Goal: Task Accomplishment & Management: Manage account settings

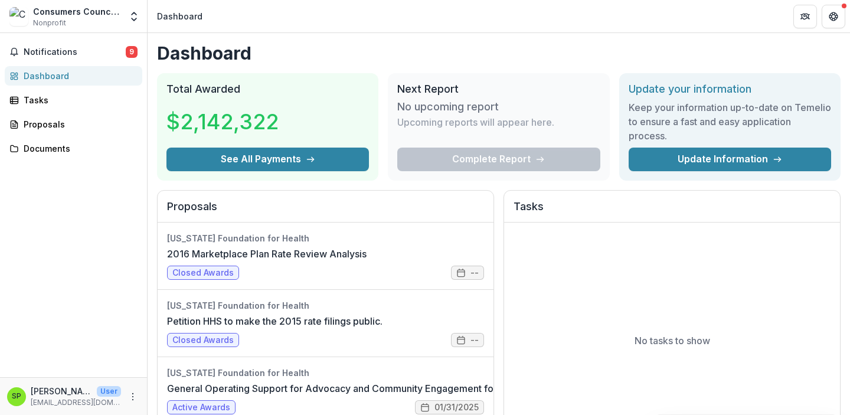
scroll to position [395, 0]
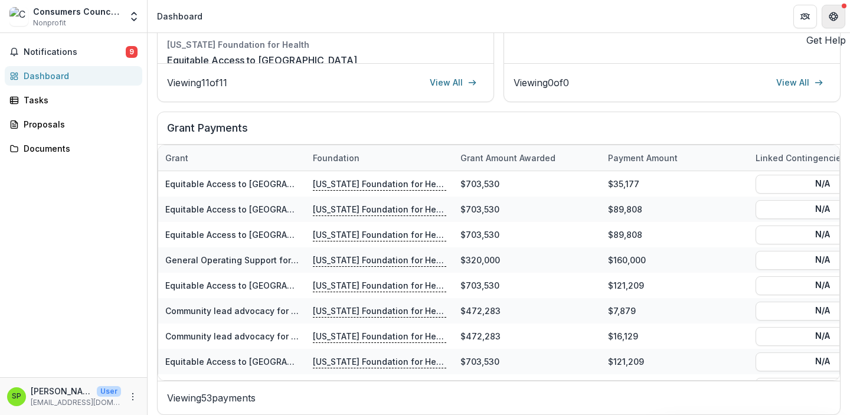
click at [835, 12] on icon "Get Help" at bounding box center [832, 16] width 9 height 9
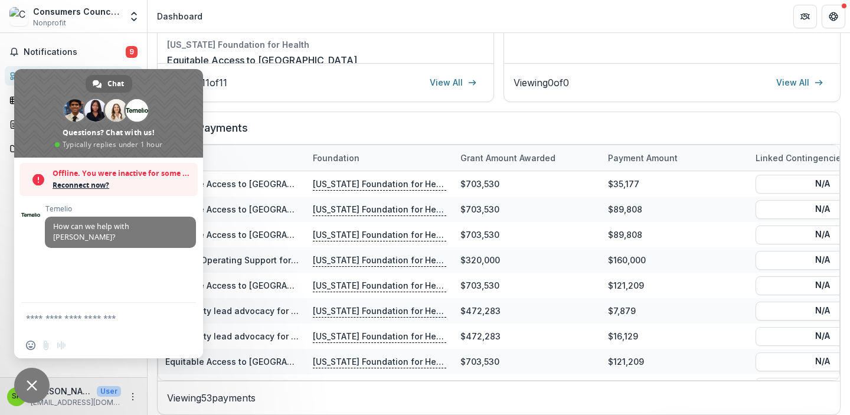
click at [28, 383] on span "Close chat" at bounding box center [32, 385] width 11 height 11
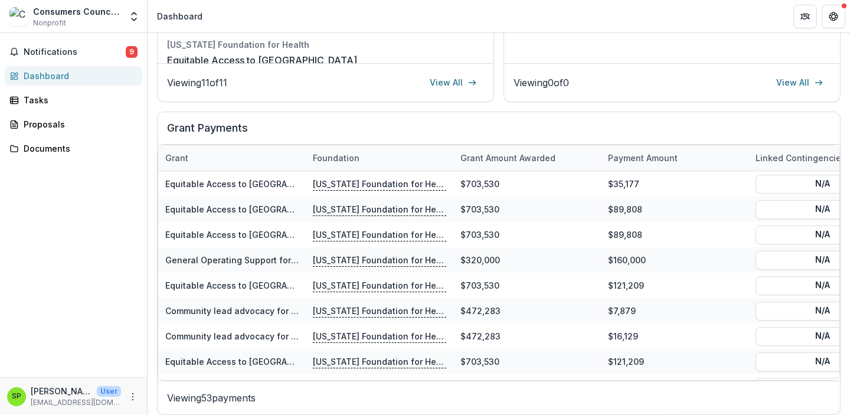
click at [15, 395] on div "SP" at bounding box center [16, 396] width 9 height 8
click at [133, 393] on circle "More" at bounding box center [133, 393] width 1 height 1
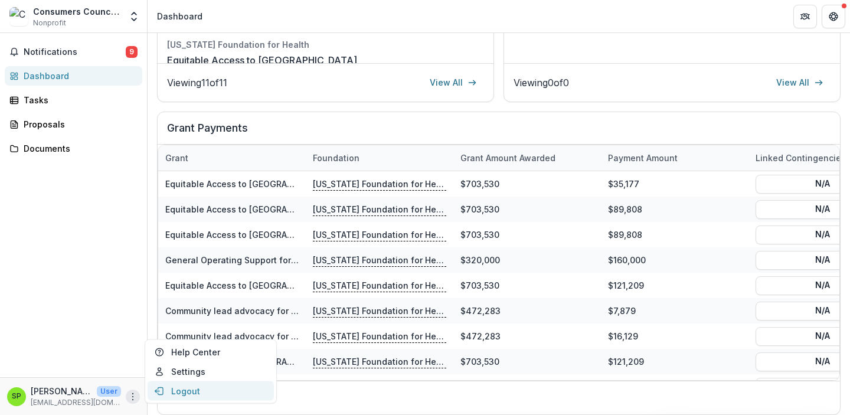
click at [171, 390] on button "Logout" at bounding box center [211, 390] width 126 height 19
